Goal: Find contact information: Find contact information

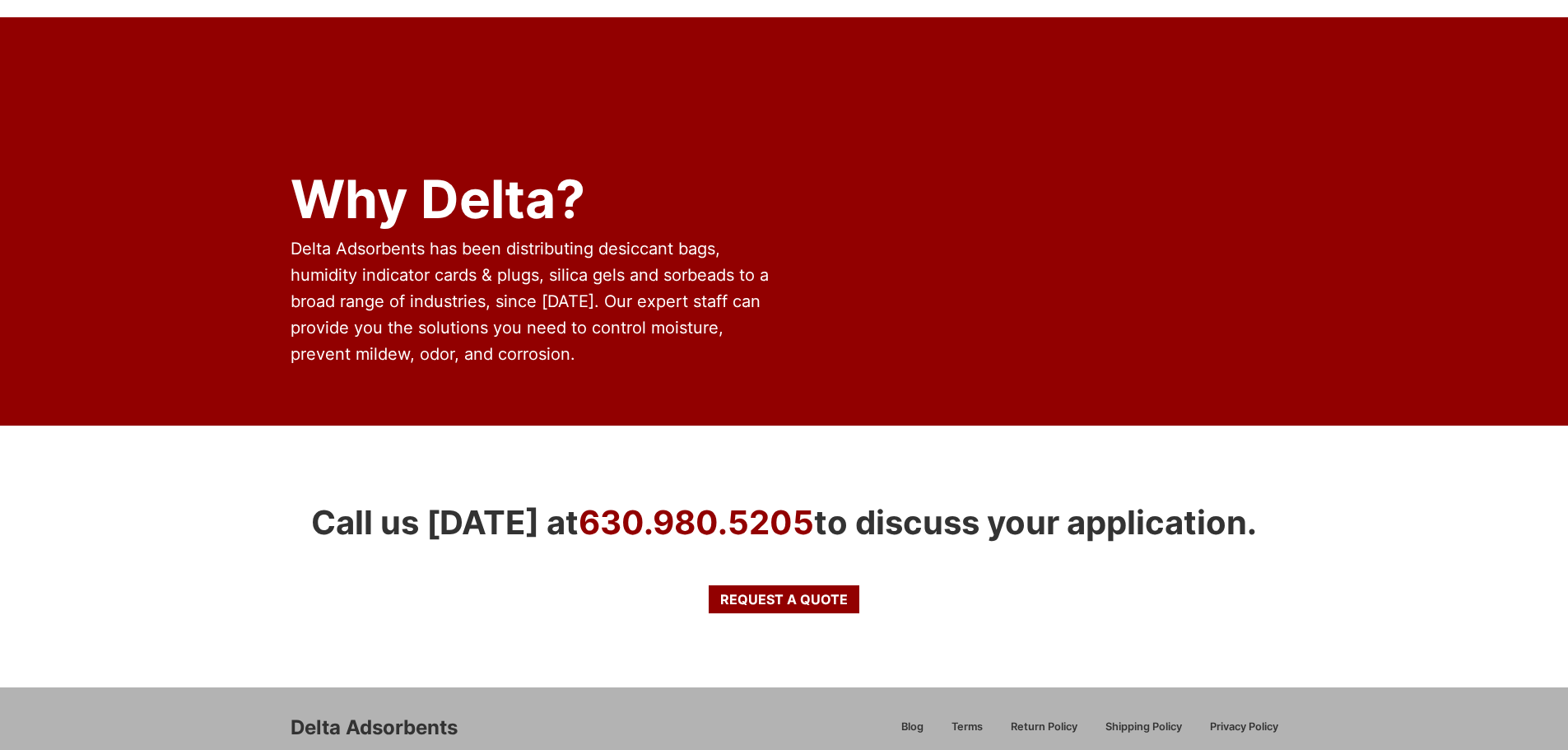
scroll to position [1314, 0]
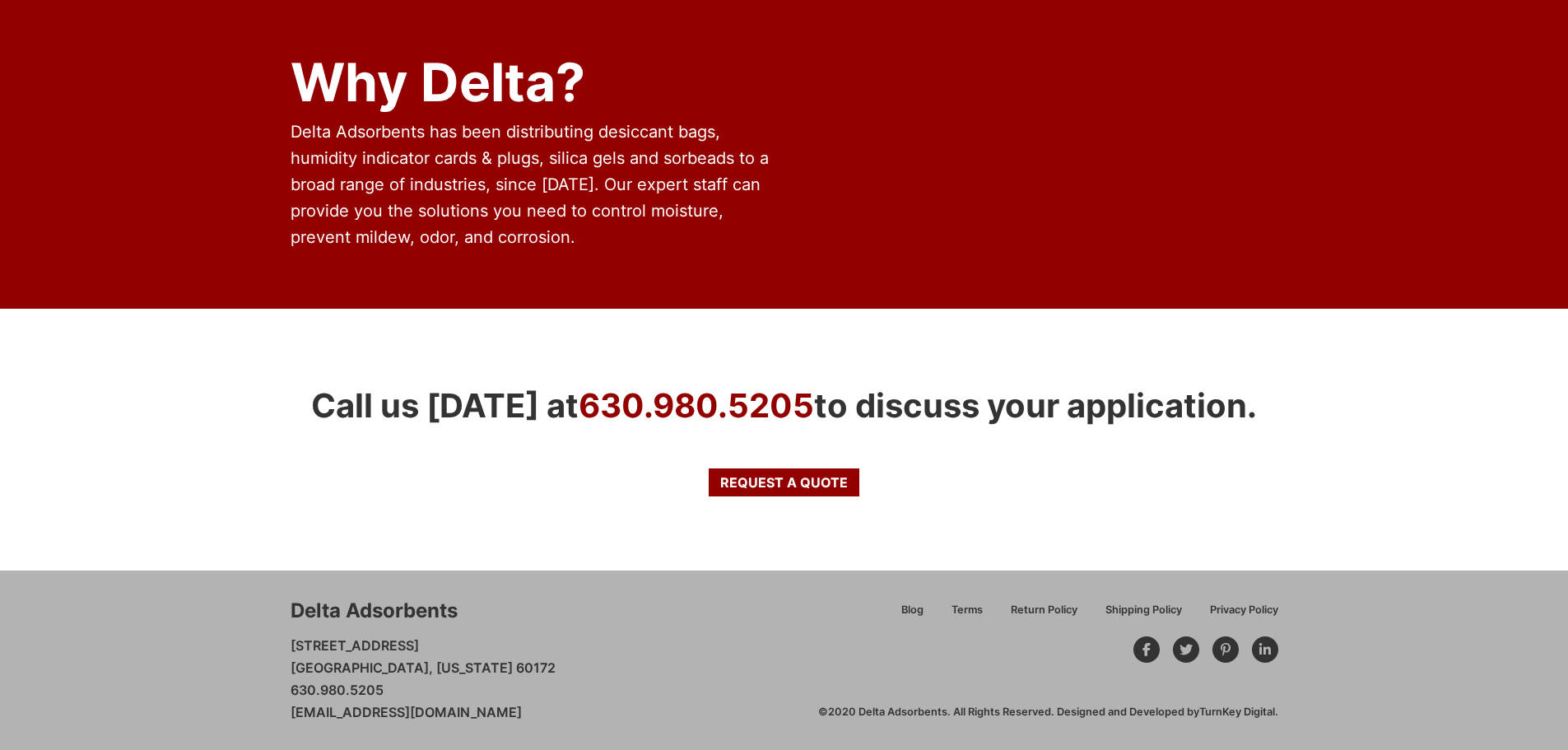
drag, startPoint x: 565, startPoint y: 712, endPoint x: 284, endPoint y: 708, distance: 281.0
click at [284, 708] on div "Delta Adsorbents [STREET_ADDRESS][US_STATE] 630.980.5205 [EMAIL_ADDRESS][DOMAIN…" at bounding box center [784, 660] width 1568 height 179
copy link "[EMAIL_ADDRESS][DOMAIN_NAME]"
